Goal: Information Seeking & Learning: Learn about a topic

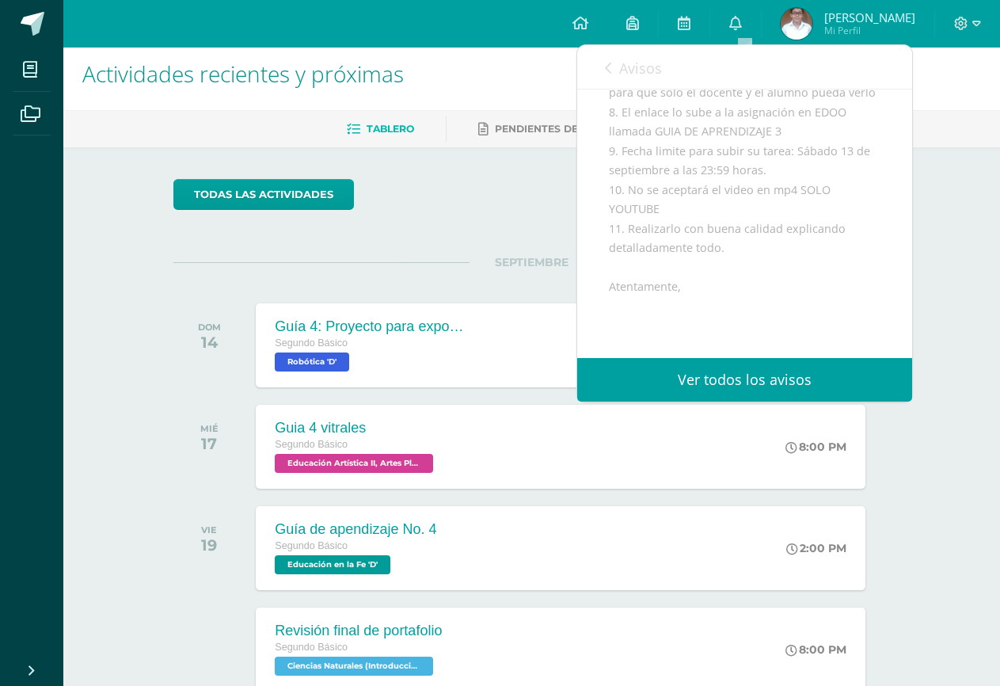
scroll to position [602, 0]
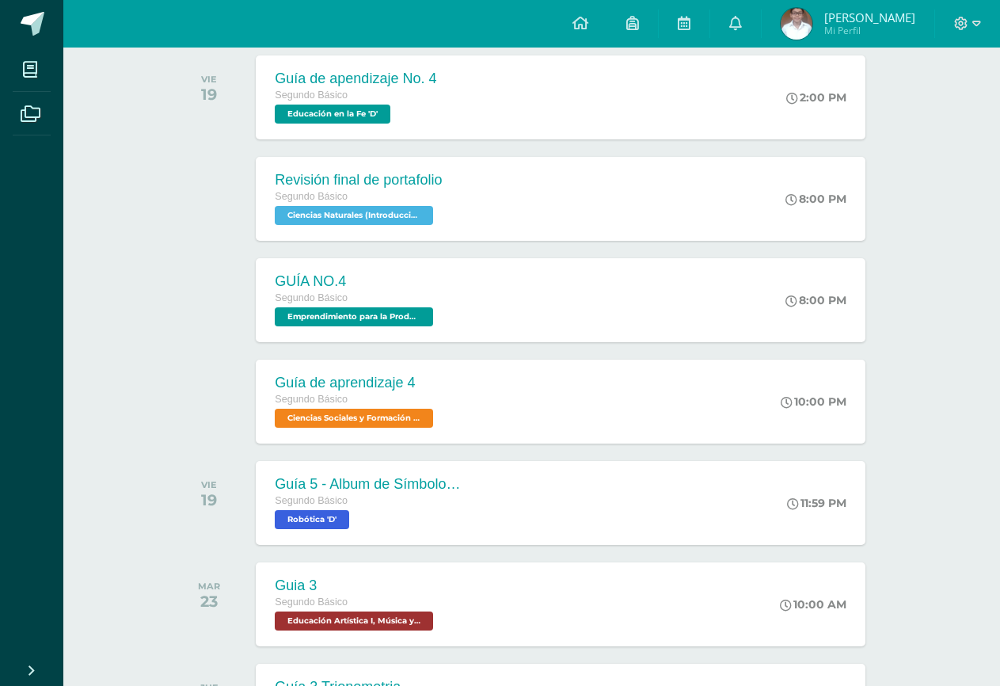
scroll to position [485, 0]
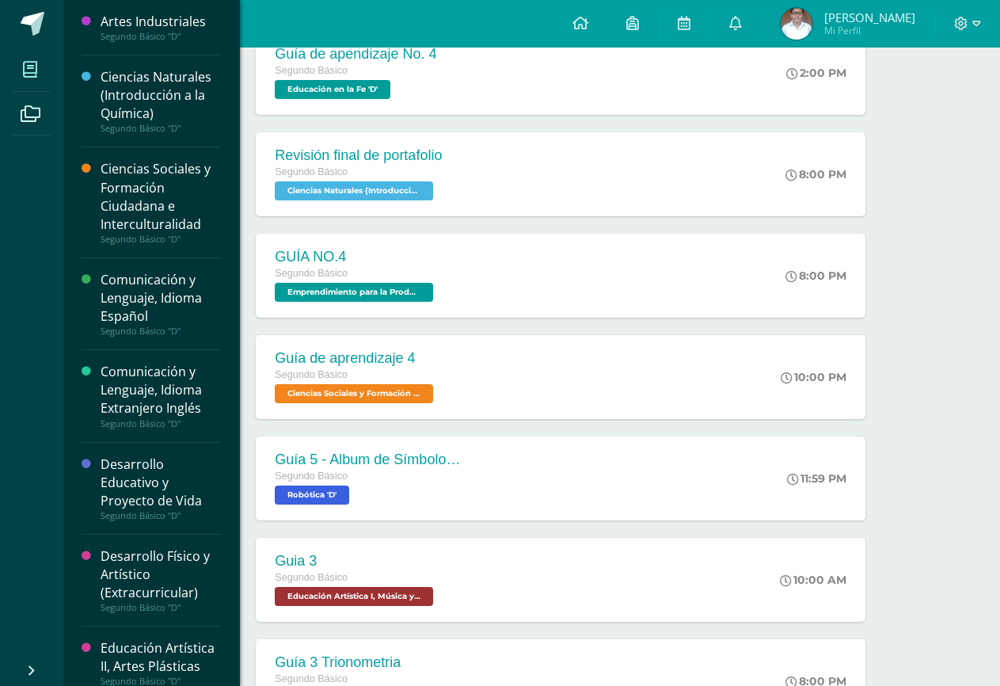
click at [18, 71] on span at bounding box center [31, 69] width 36 height 36
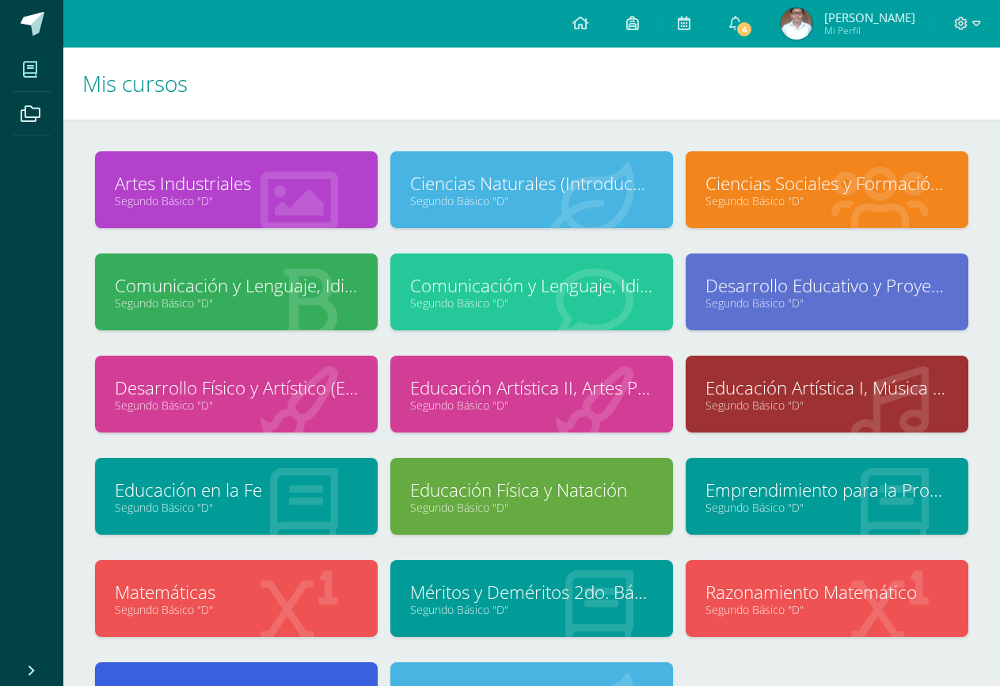
scroll to position [158, 0]
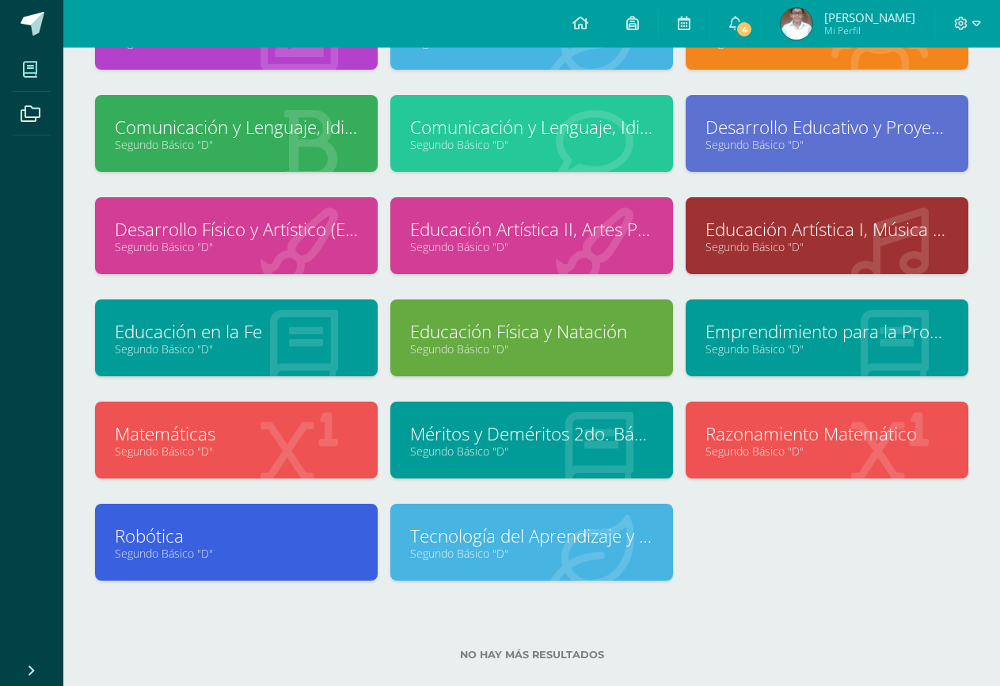
click at [510, 520] on div at bounding box center [590, 543] width 166 height 106
click at [513, 529] on link "Tecnología del Aprendizaje y la Comunicación (Informática)" at bounding box center [531, 535] width 243 height 25
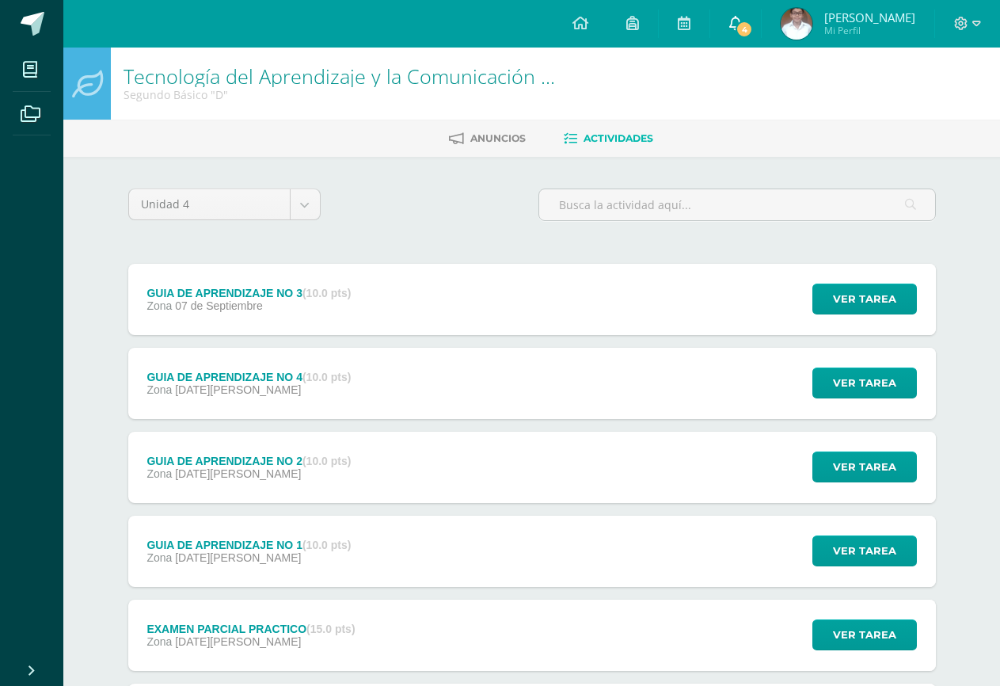
click at [759, 18] on link "4" at bounding box center [735, 24] width 51 height 48
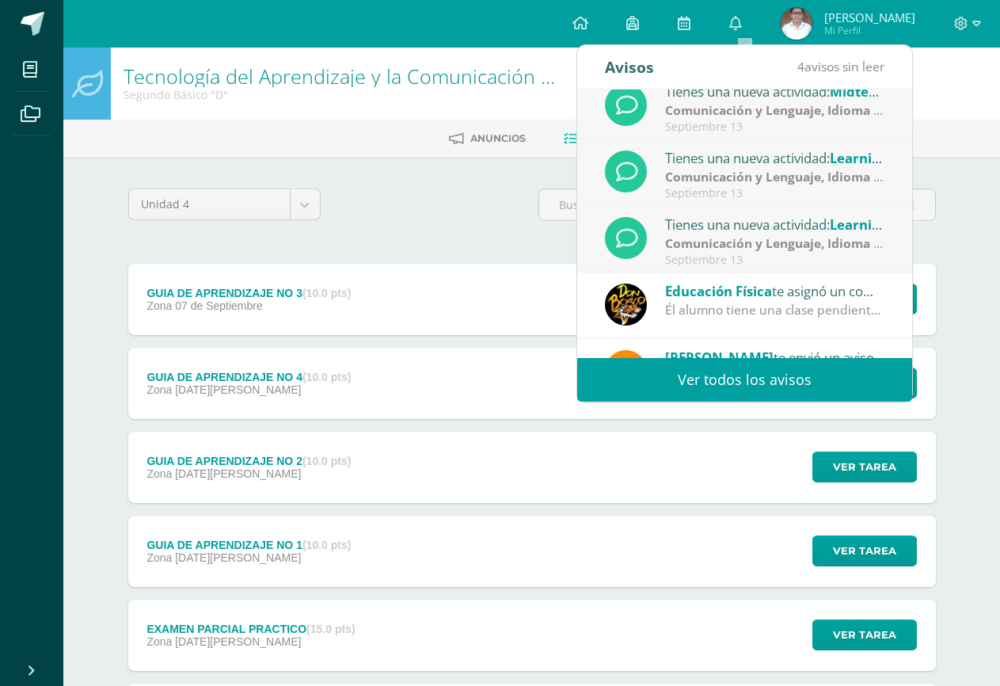
scroll to position [26, 0]
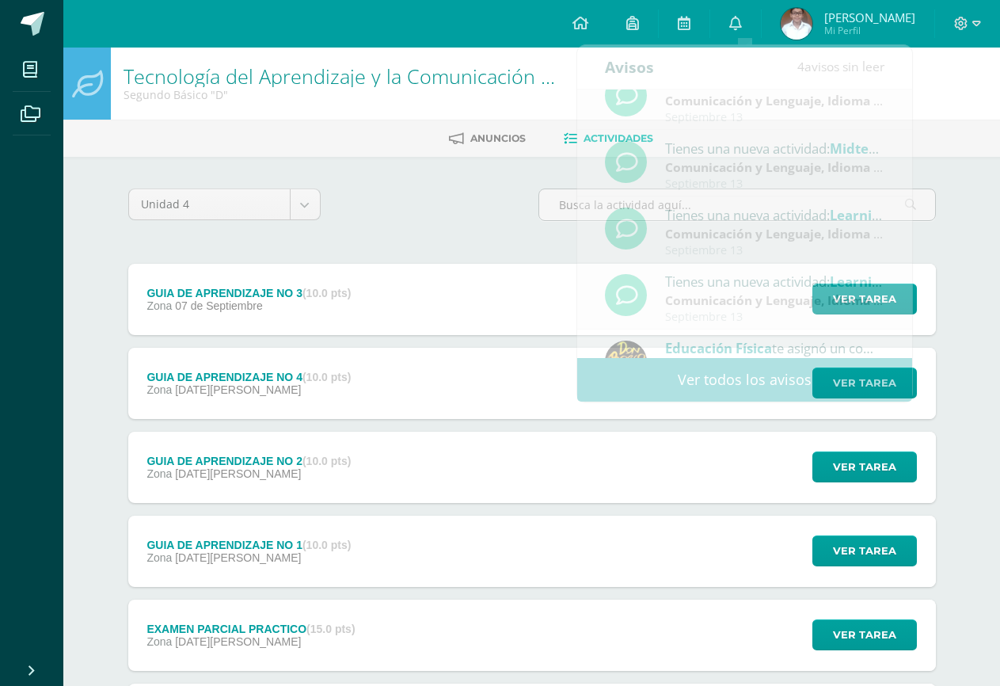
click at [390, 169] on div "Unidad 4 Unidad 1 Unidad 2 Unidad 3 Unidad 4 GUIA DE APRENDIZAJE NO 3 (10.0 pts…" at bounding box center [532, 550] width 871 height 787
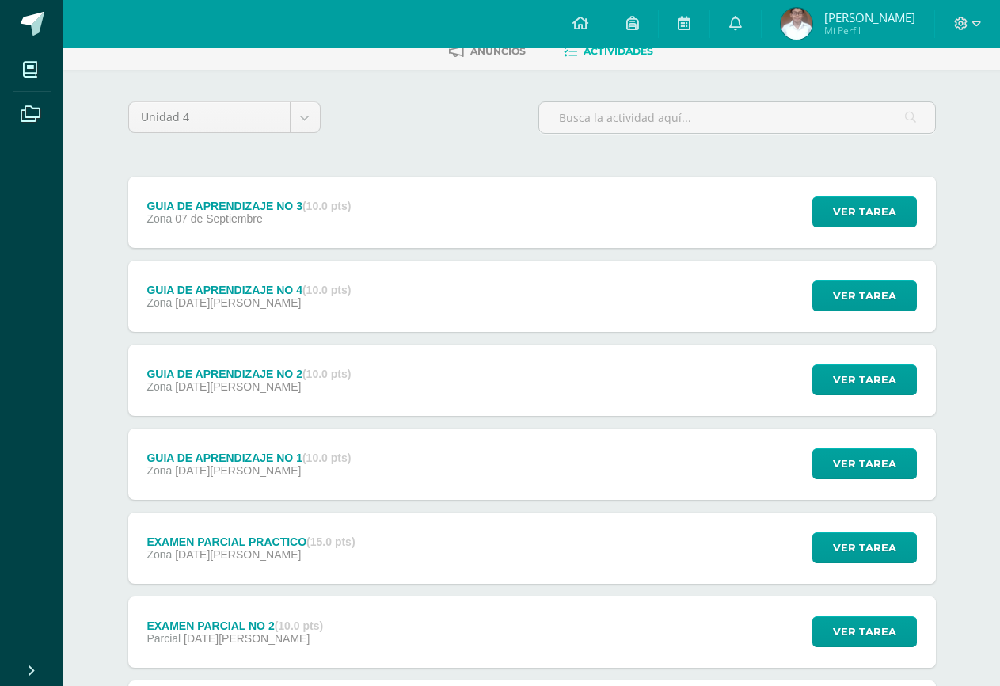
scroll to position [158, 0]
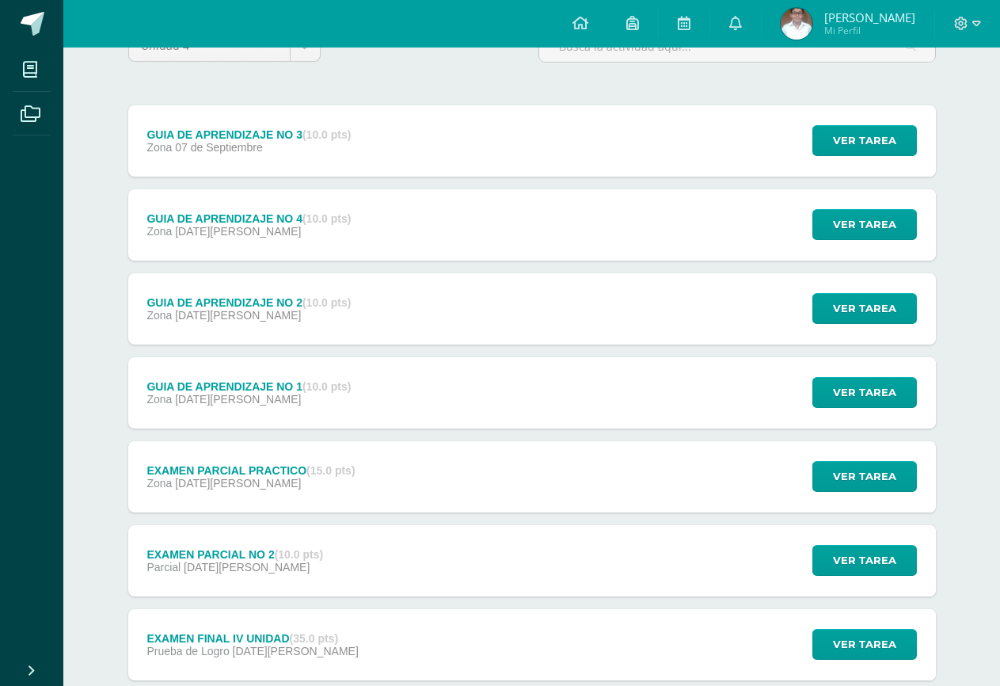
click at [488, 128] on div "GUIA DE APRENDIZAJE NO 3 (10.0 pts) Zona 07 de Septiembre Ver tarea GUIA DE APR…" at bounding box center [532, 140] width 808 height 71
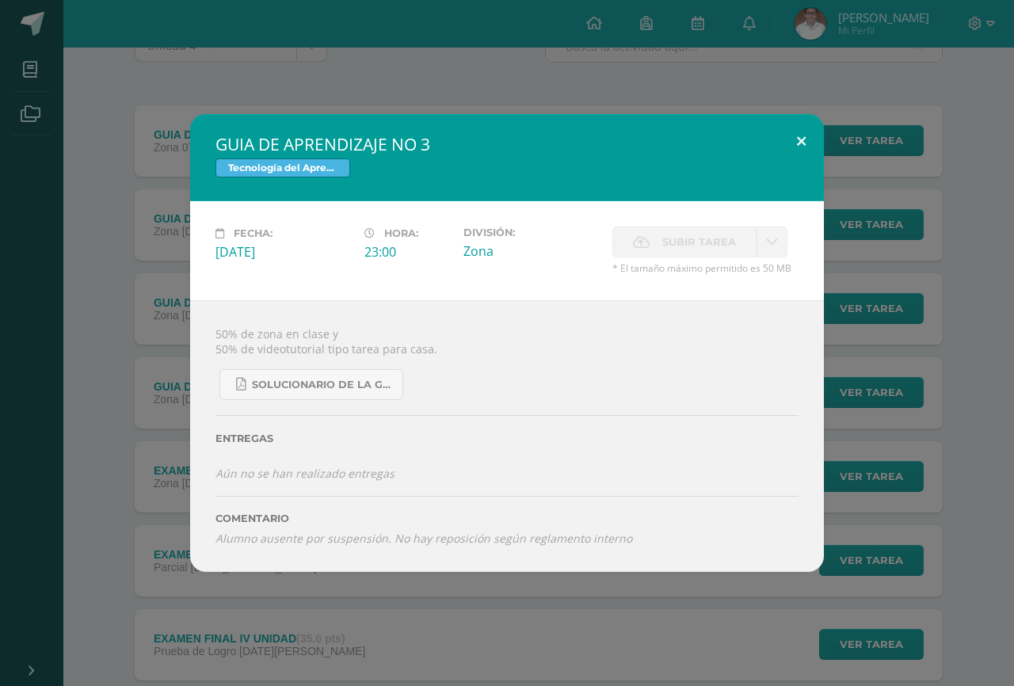
click at [802, 145] on button at bounding box center [800, 141] width 45 height 54
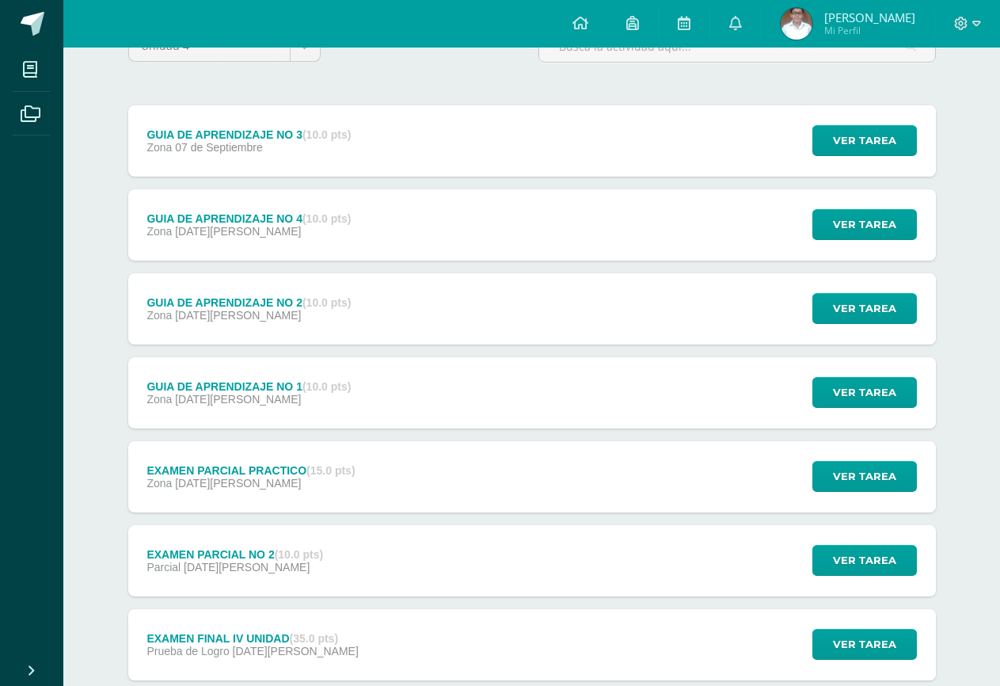
click at [384, 159] on div "GUIA DE APRENDIZAJE NO 3 (10.0 pts) Zona 07 de Septiembre Ver tarea GUIA DE APR…" at bounding box center [532, 140] width 808 height 71
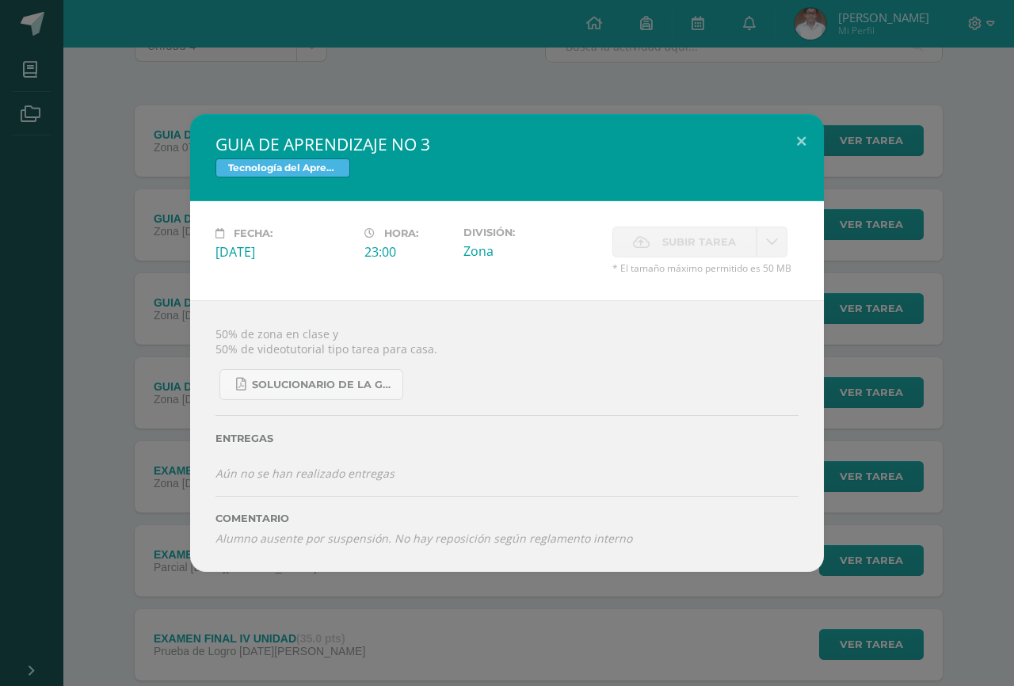
drag, startPoint x: 501, startPoint y: 97, endPoint x: 538, endPoint y: 100, distance: 37.3
click at [509, 97] on div "GUIA DE APRENDIZAJE NO 3 Tecnología del Aprendizaje y la Comunicación (Informát…" at bounding box center [507, 343] width 1014 height 686
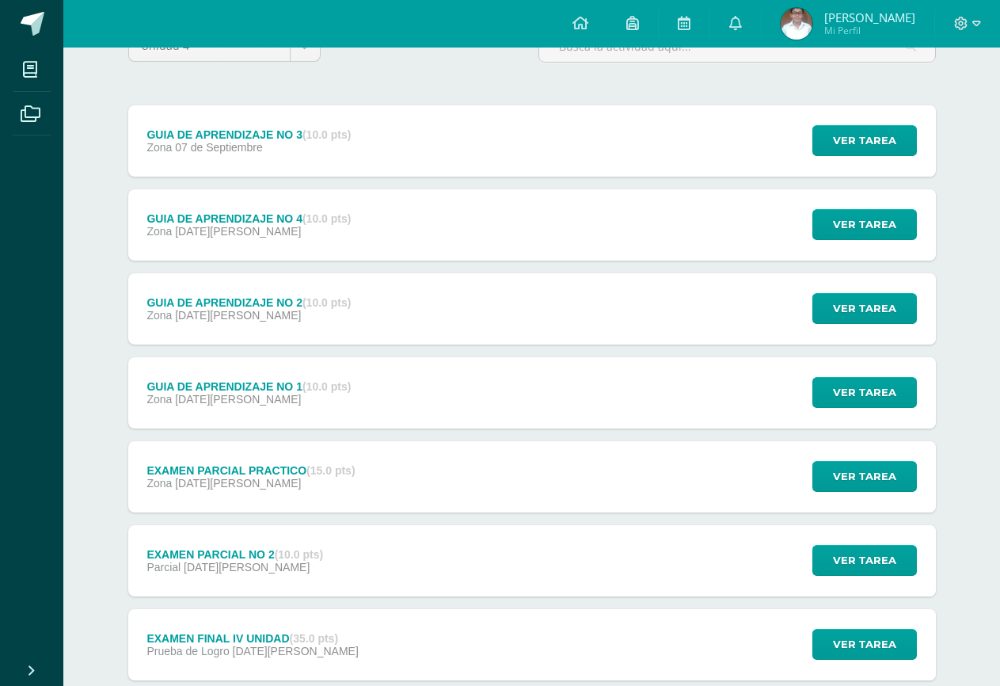
click at [479, 75] on div "Unidad 4 Unidad 1 Unidad 2 Unidad 3 Unidad 4 GUIA DE APRENDIZAJE NO 3 (10.0 pts…" at bounding box center [532, 392] width 820 height 724
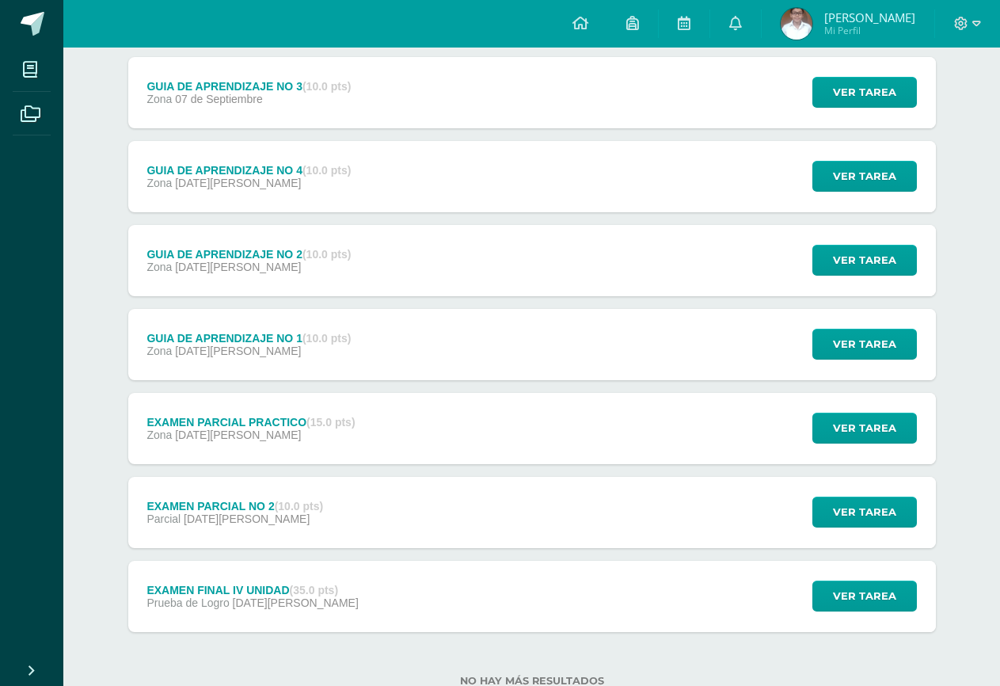
scroll to position [100, 0]
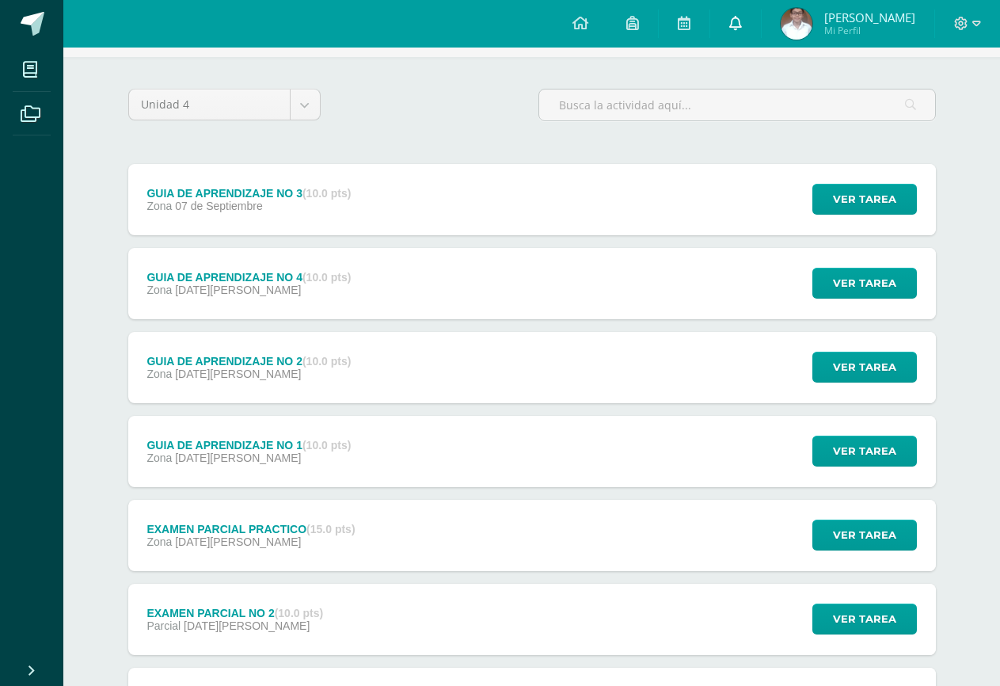
click at [734, 14] on link "0" at bounding box center [735, 24] width 51 height 48
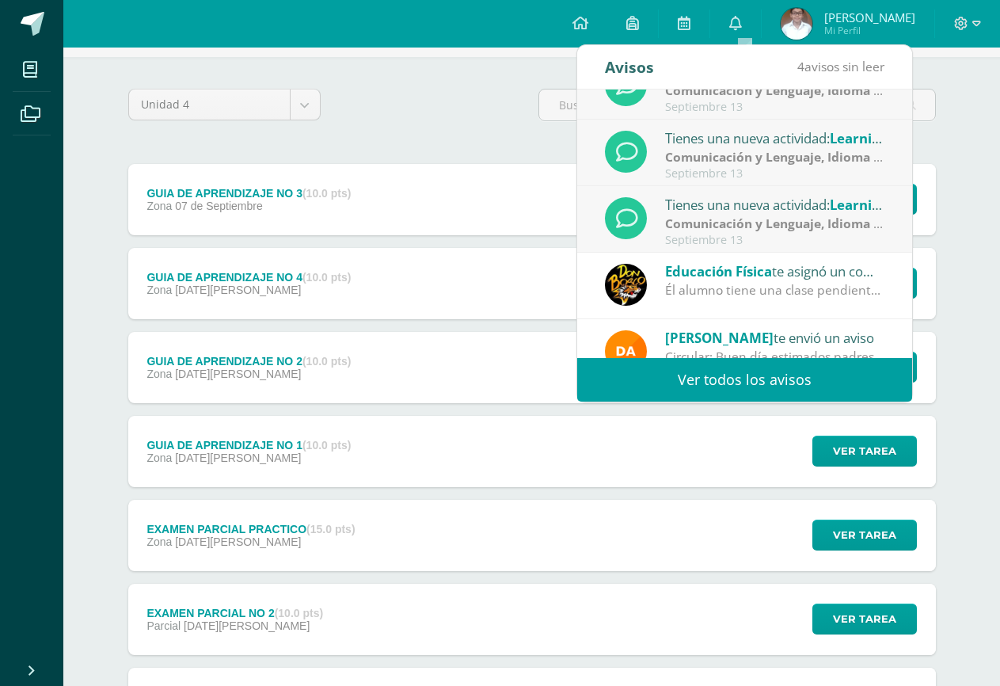
scroll to position [264, 0]
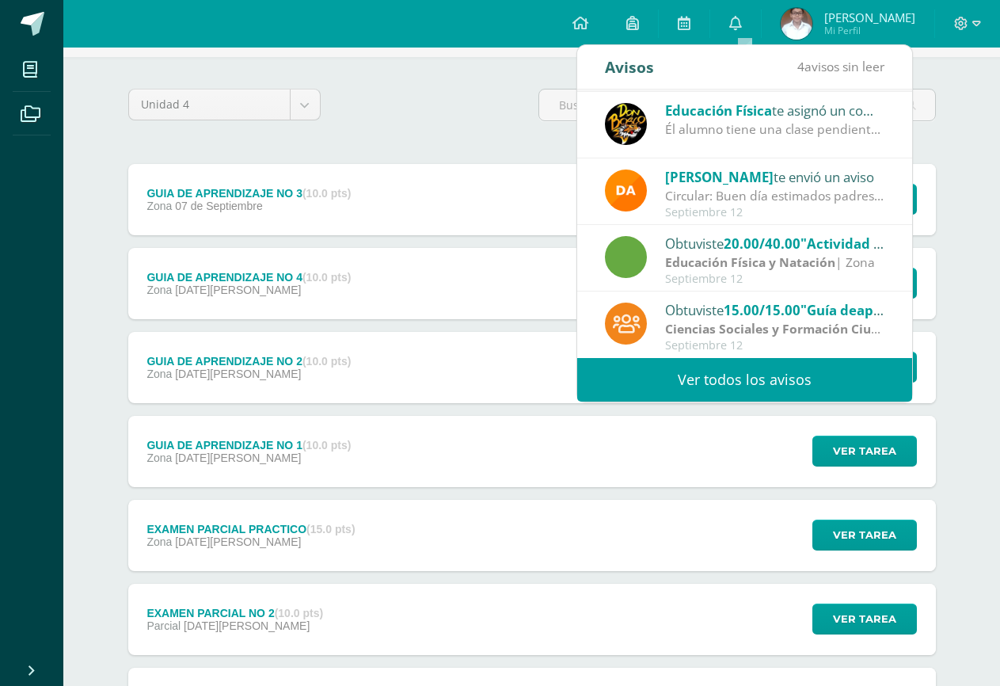
click at [778, 381] on link "Ver todos los avisos" at bounding box center [744, 380] width 335 height 44
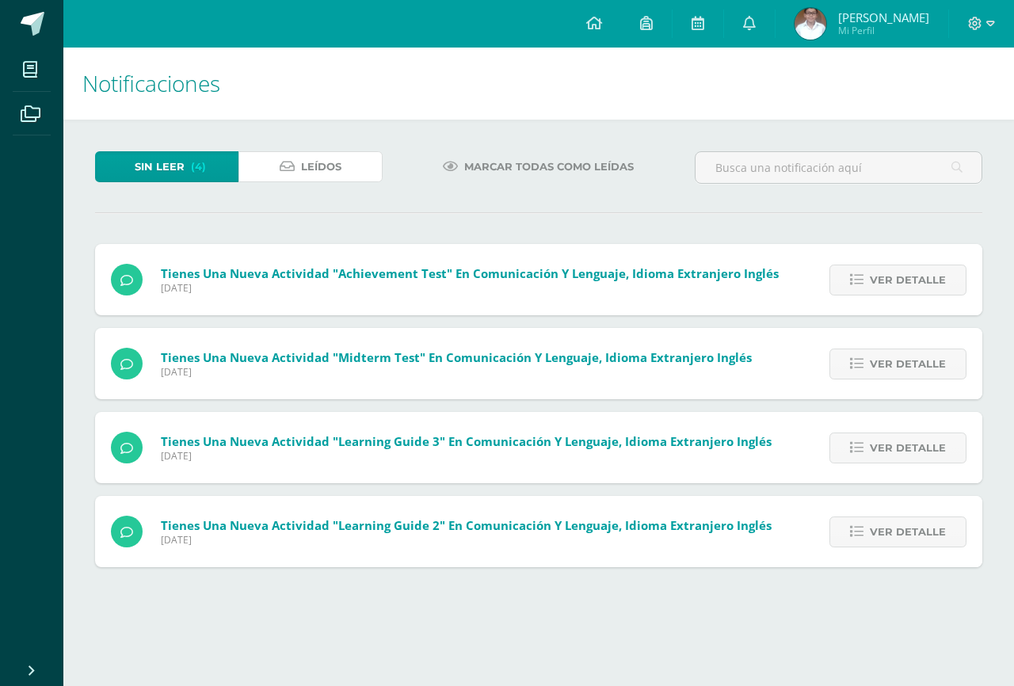
click at [325, 170] on span "Leídos" at bounding box center [321, 166] width 40 height 29
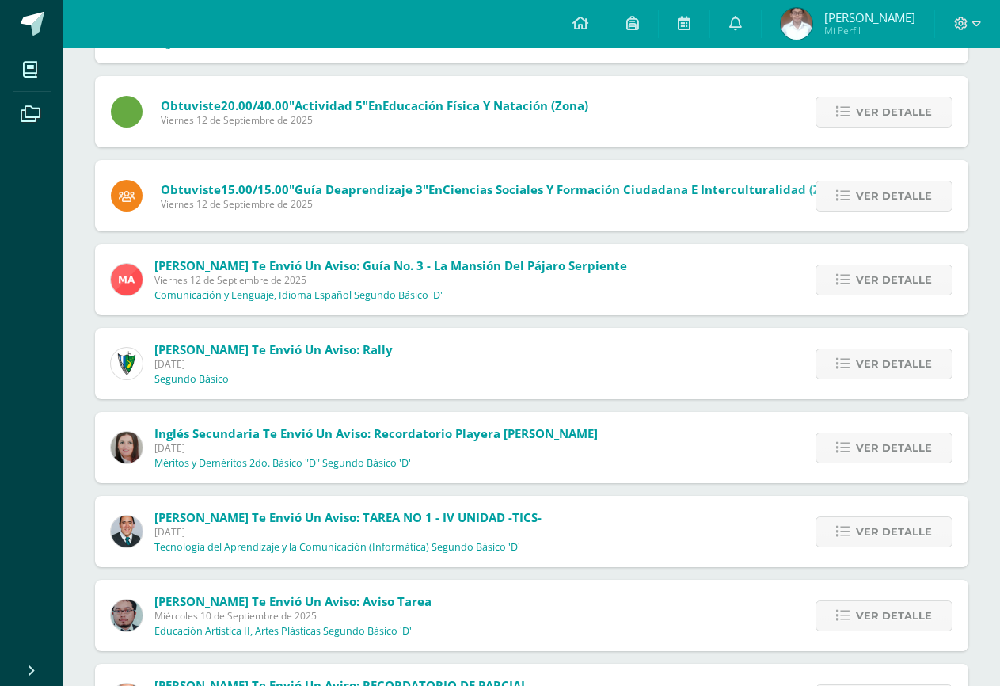
scroll to position [470, 0]
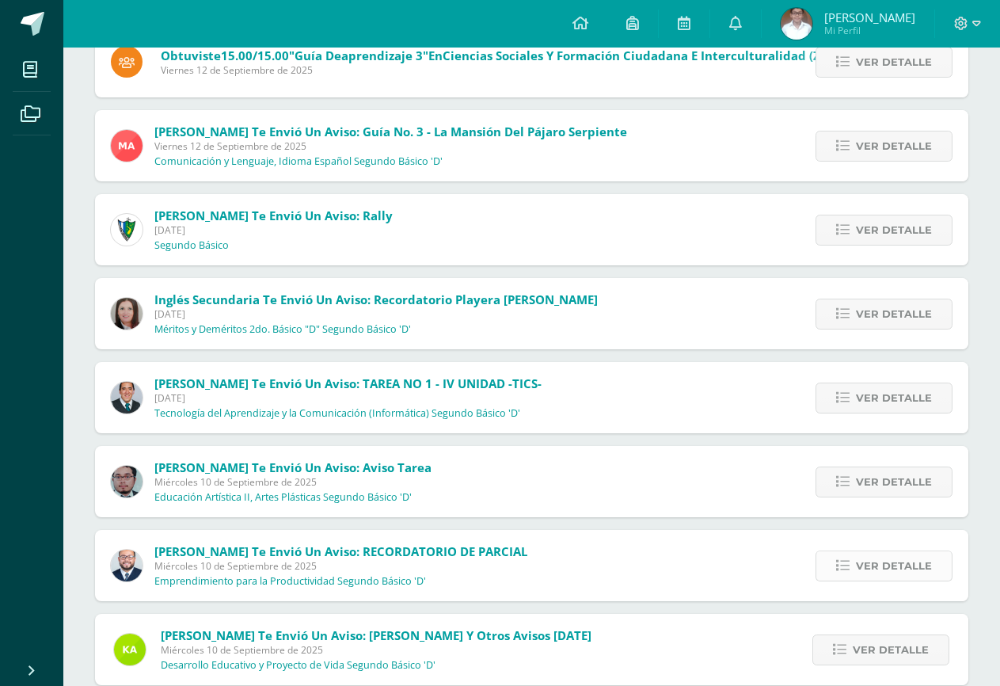
click at [902, 572] on span "Ver detalle" at bounding box center [894, 565] width 76 height 29
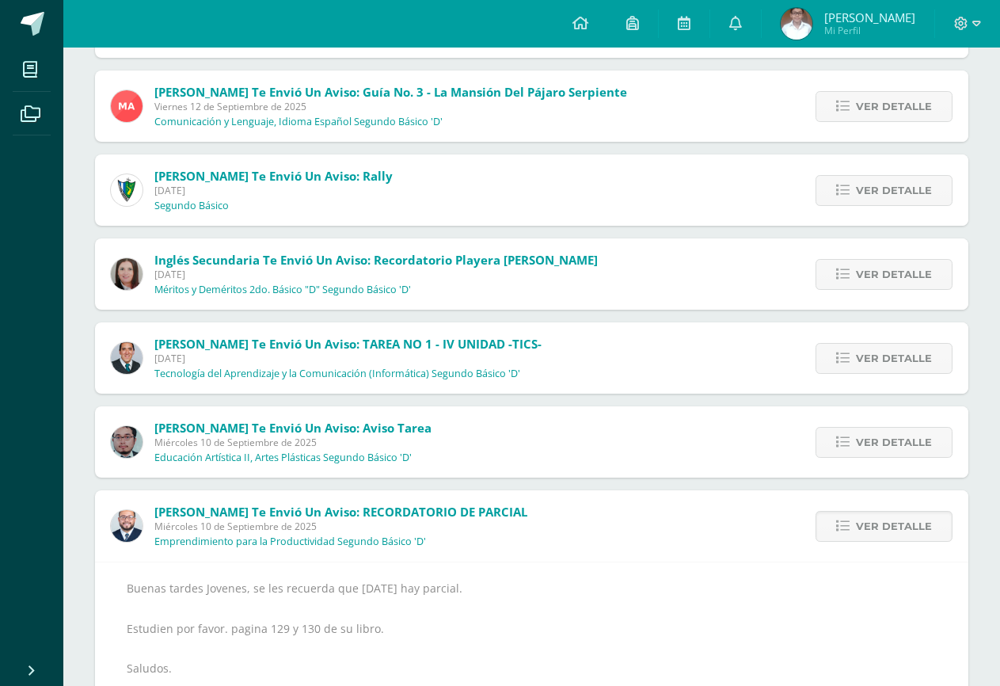
scroll to position [549, 0]
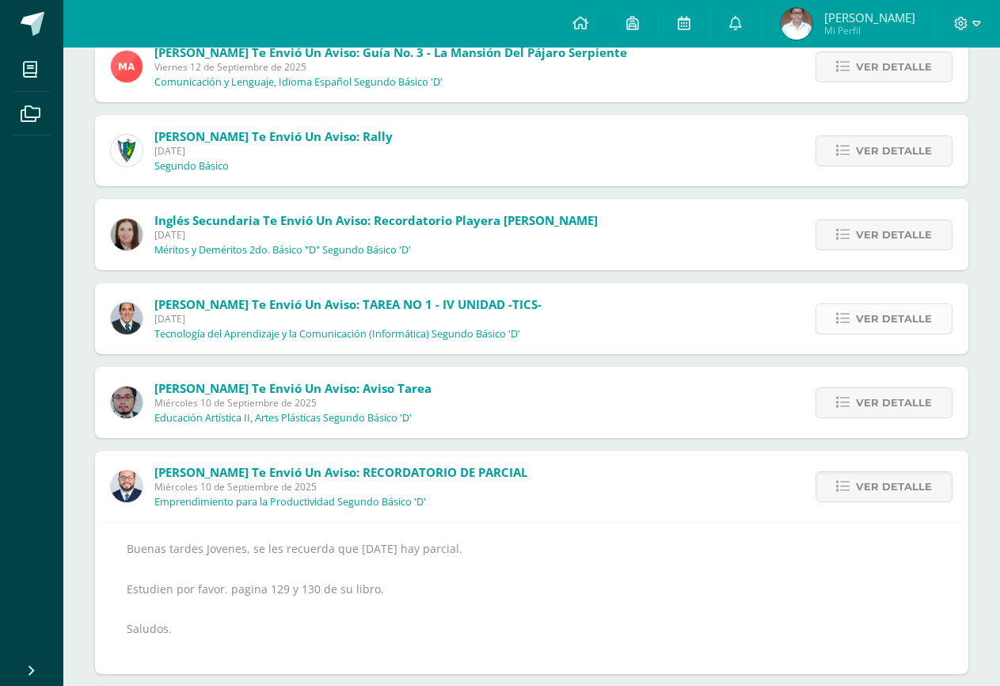
click at [832, 318] on link "Ver detalle" at bounding box center [884, 318] width 137 height 31
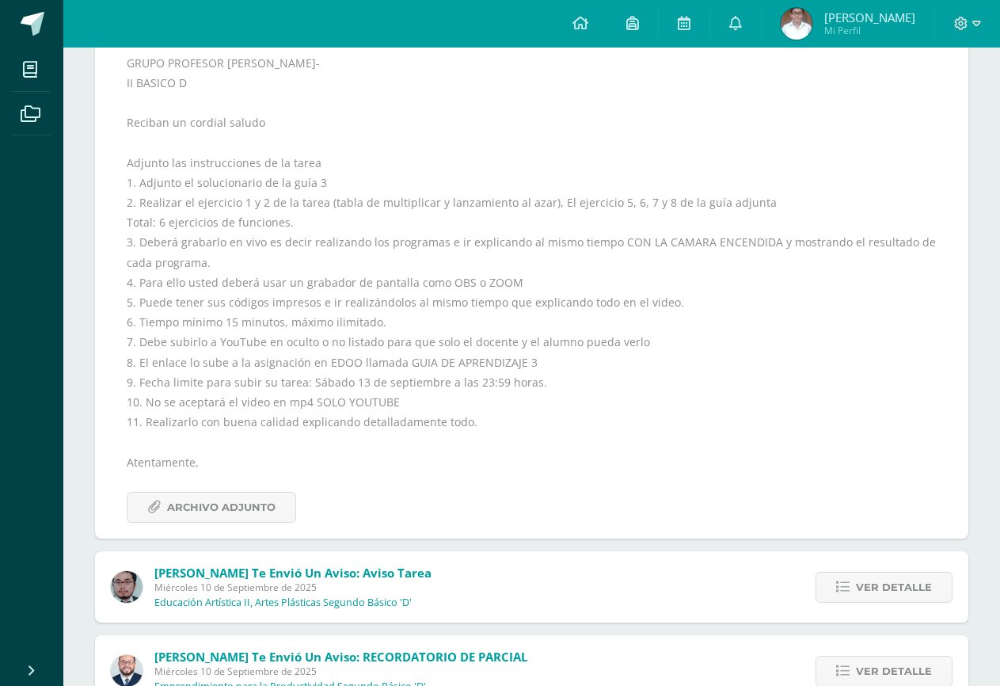
scroll to position [1024, 0]
